Goal: Navigation & Orientation: Find specific page/section

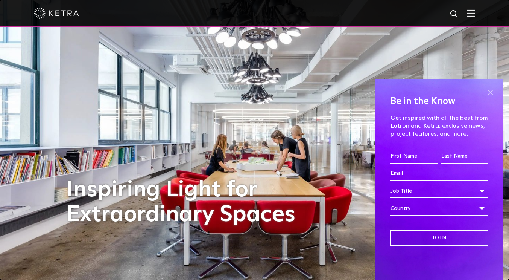
click at [490, 90] on span at bounding box center [490, 92] width 11 height 11
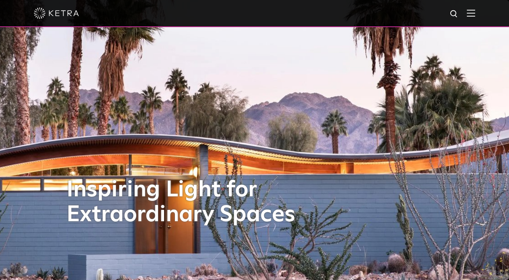
click at [474, 17] on span at bounding box center [471, 13] width 8 height 8
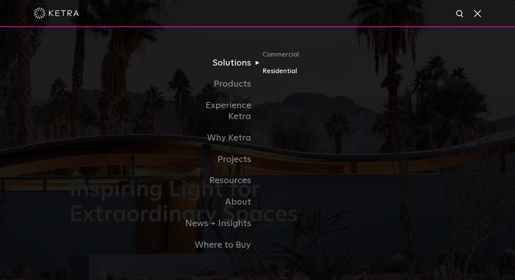
click at [267, 76] on link "Residential" at bounding box center [298, 70] width 72 height 11
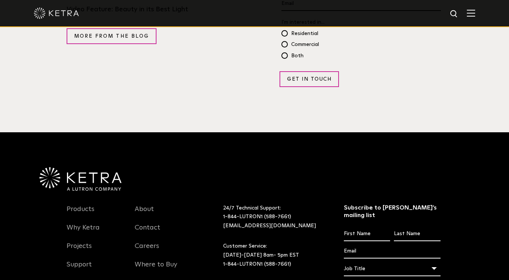
scroll to position [1475, 0]
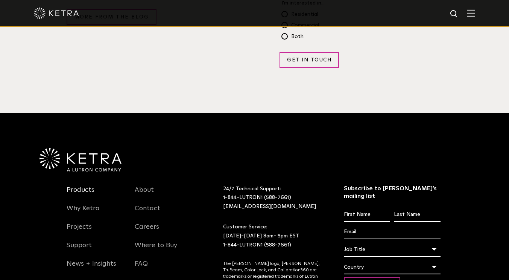
click at [82, 186] on link "Products" at bounding box center [81, 194] width 28 height 17
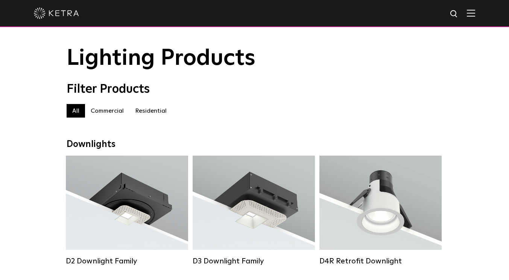
scroll to position [45, 0]
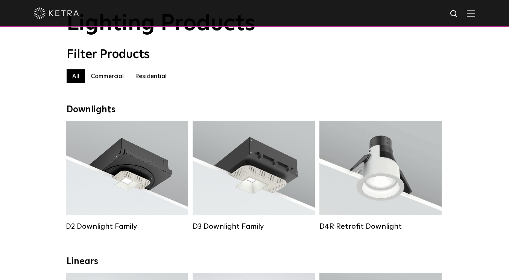
click at [161, 79] on label "Residential" at bounding box center [150, 76] width 43 height 14
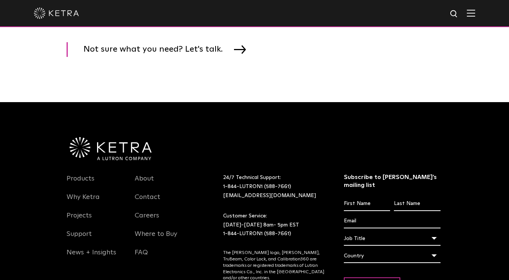
scroll to position [1180, 0]
